Goal: Check status: Check status

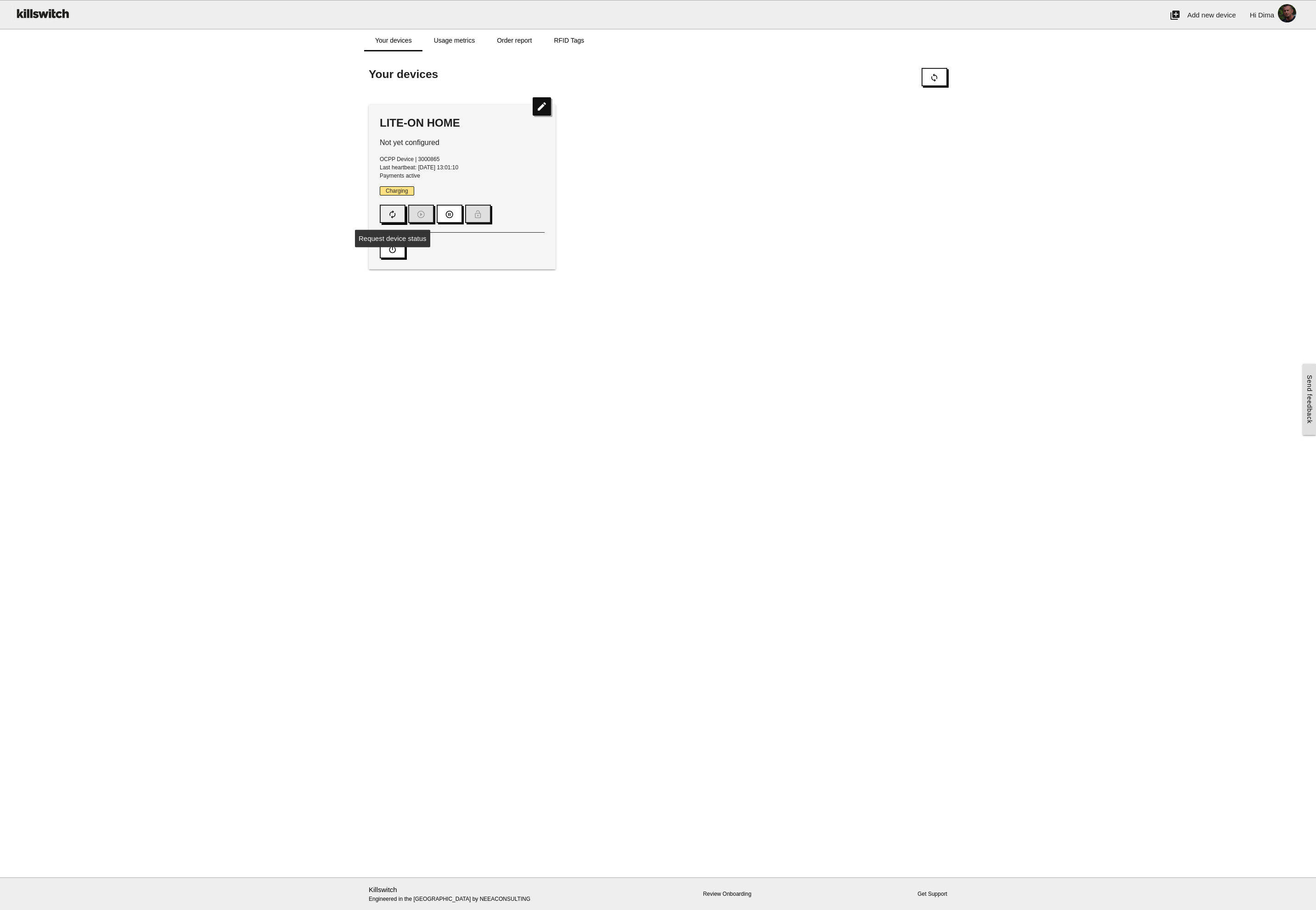
click at [387, 214] on button "autorenew" at bounding box center [392, 214] width 26 height 18
